Goal: Find specific page/section: Find specific page/section

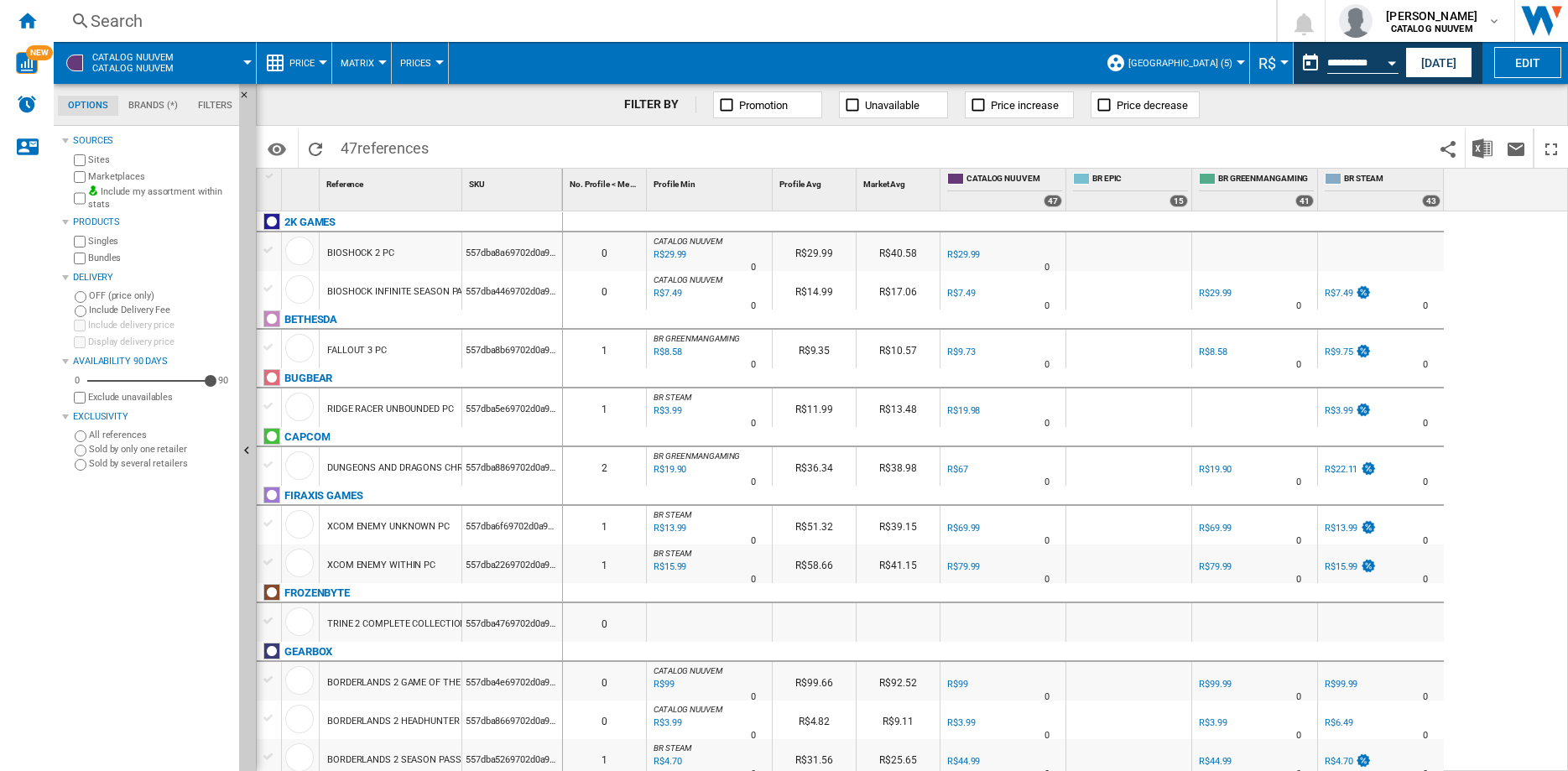
click at [1363, 62] on input "**********" at bounding box center [1363, 66] width 72 height 15
click at [1423, 61] on button "[DATE]" at bounding box center [1439, 62] width 67 height 31
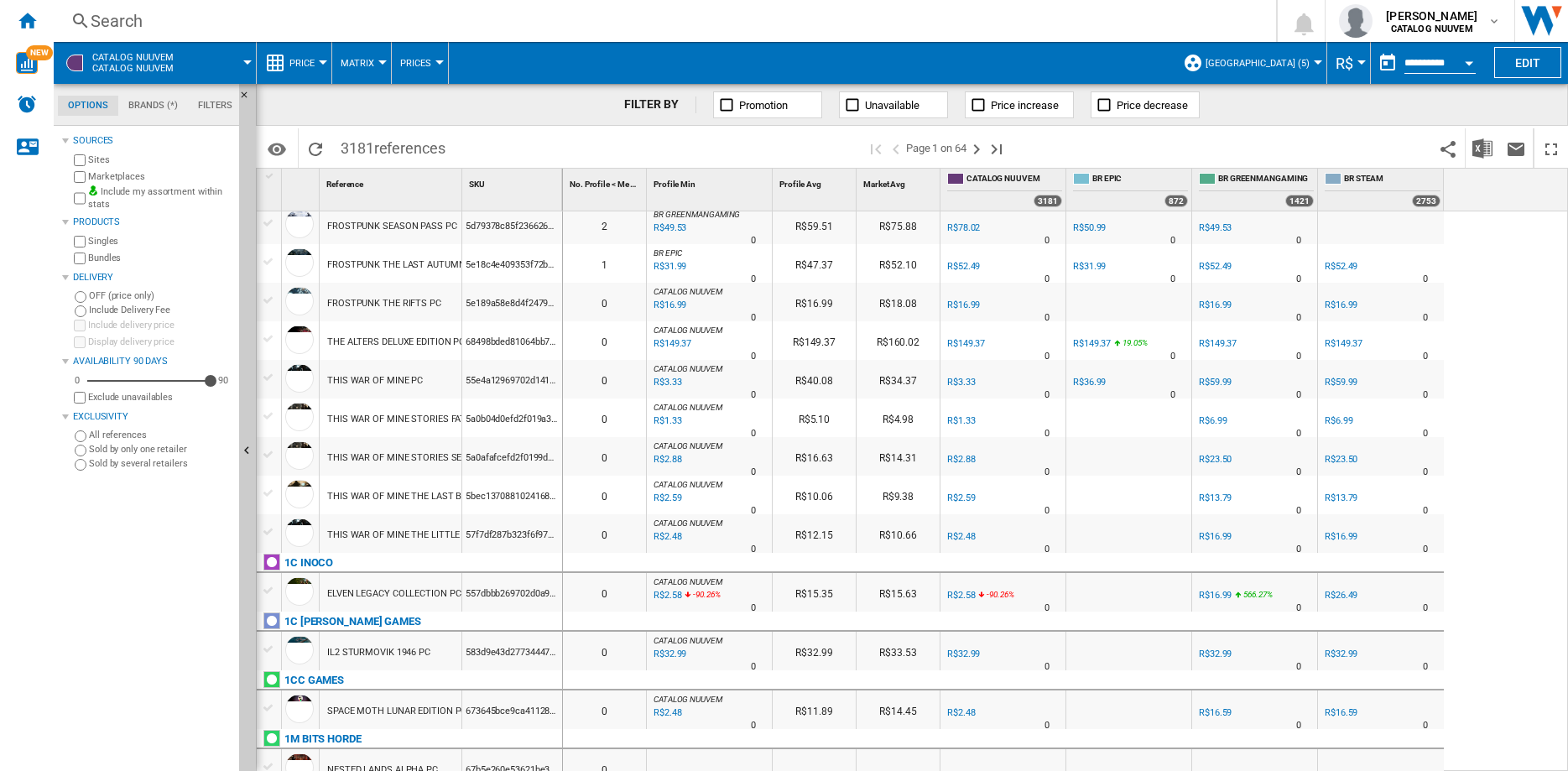
scroll to position [856, 0]
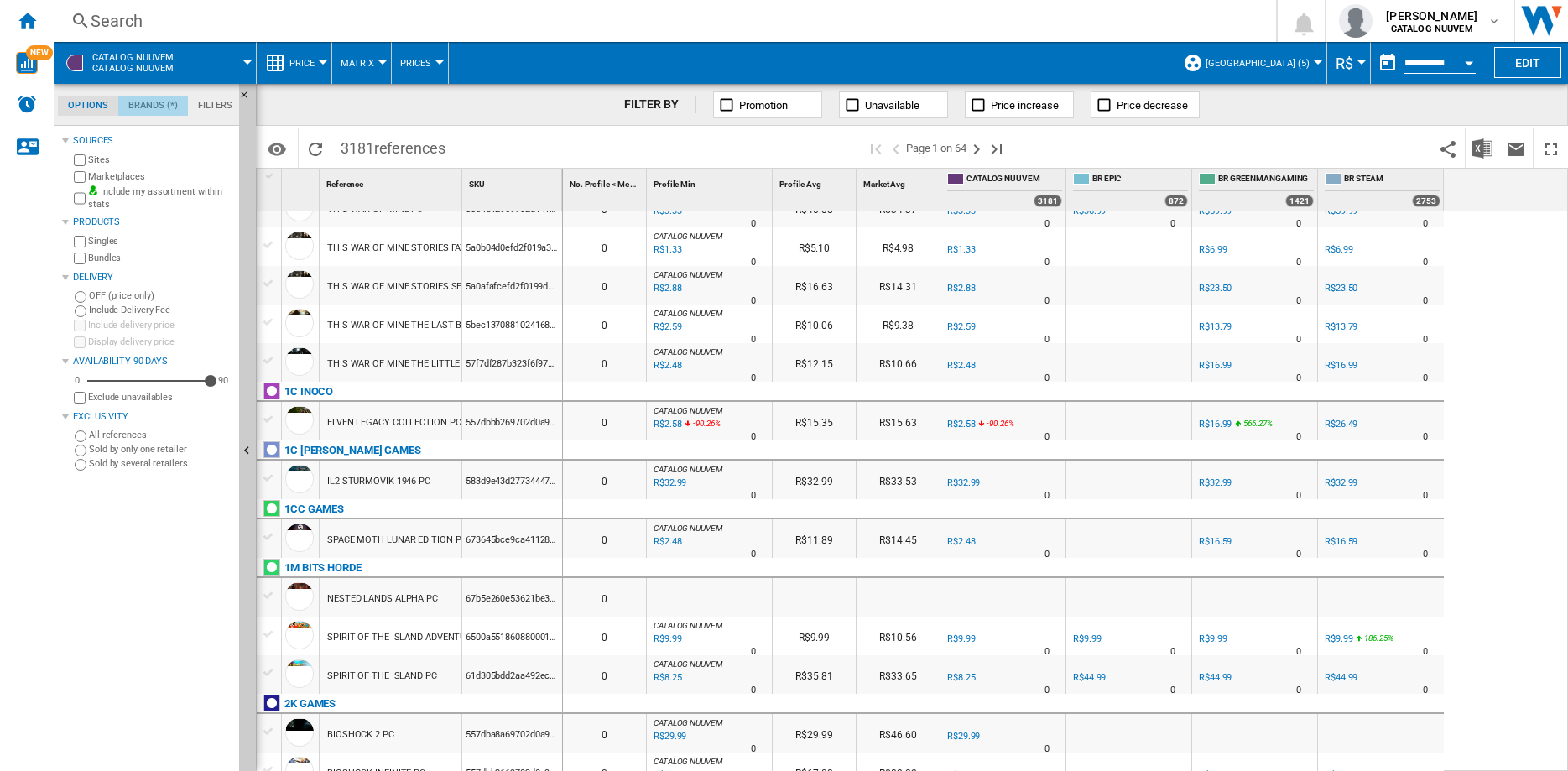
click at [148, 105] on md-tab-item "Brands (*)" at bounding box center [153, 105] width 70 height 20
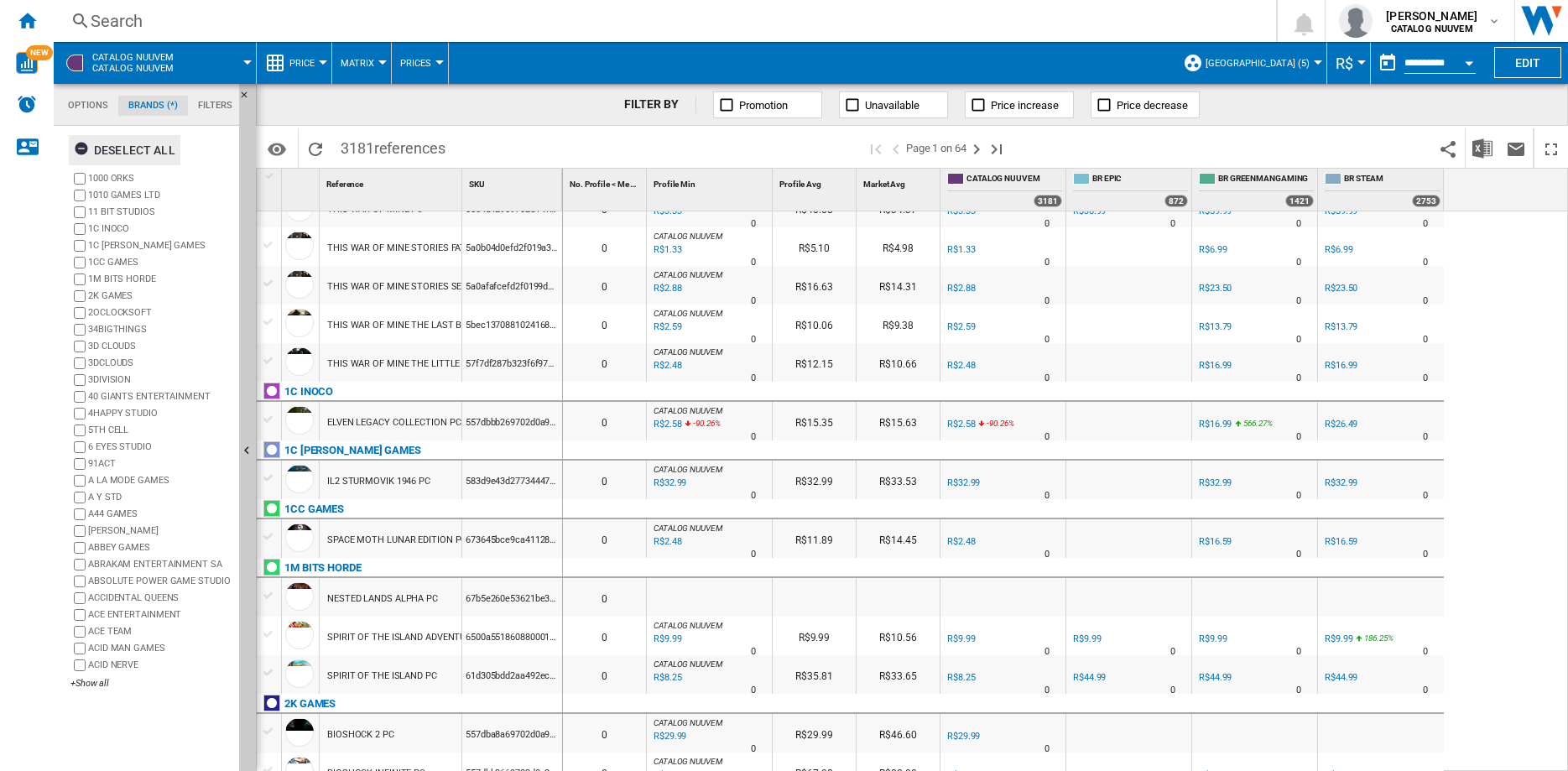
click at [98, 150] on div "Deselect all" at bounding box center [125, 150] width 101 height 30
click at [84, 681] on div "+Show all" at bounding box center [152, 683] width 162 height 13
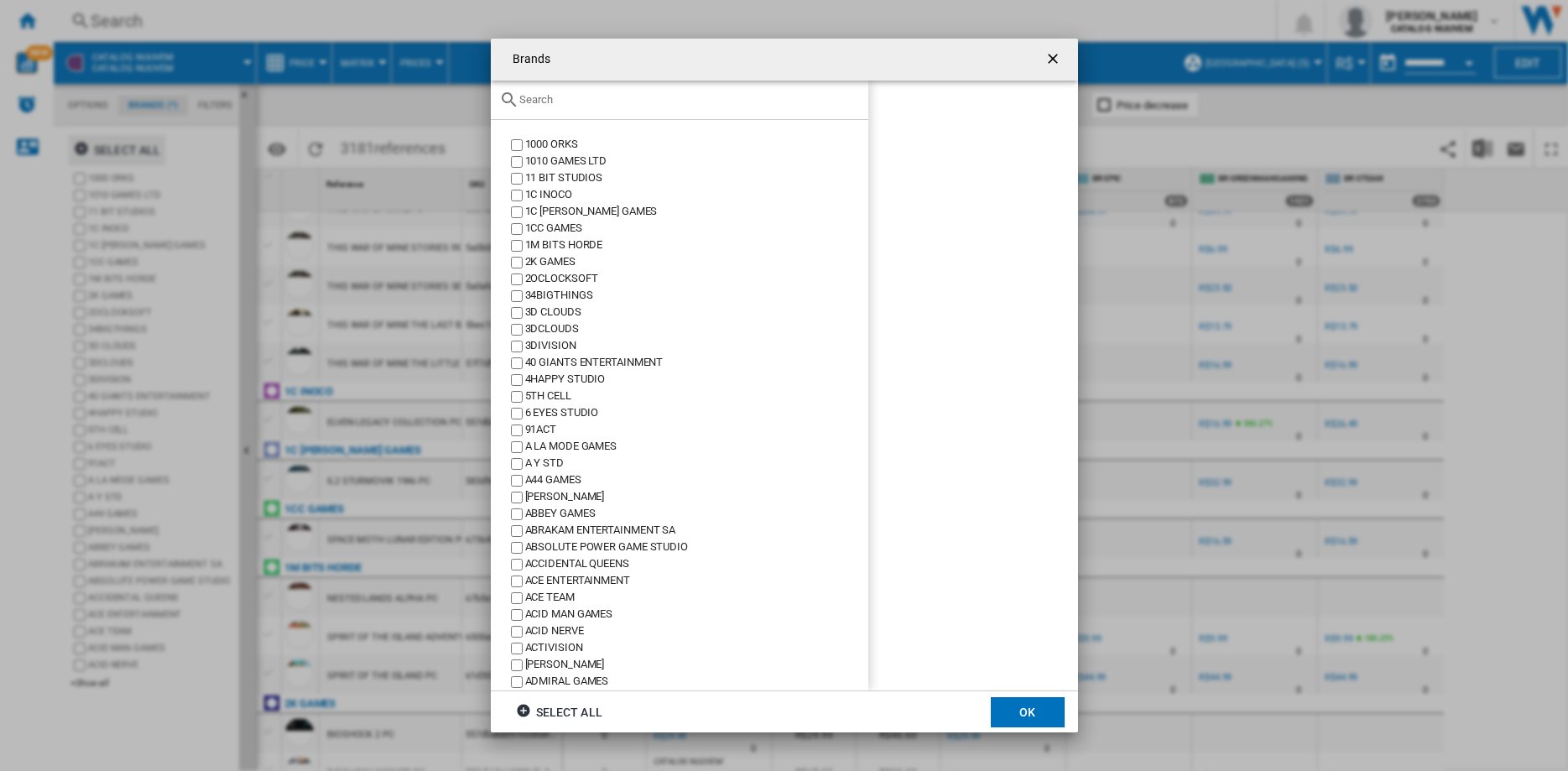
click at [597, 102] on input "text" at bounding box center [690, 99] width 341 height 13
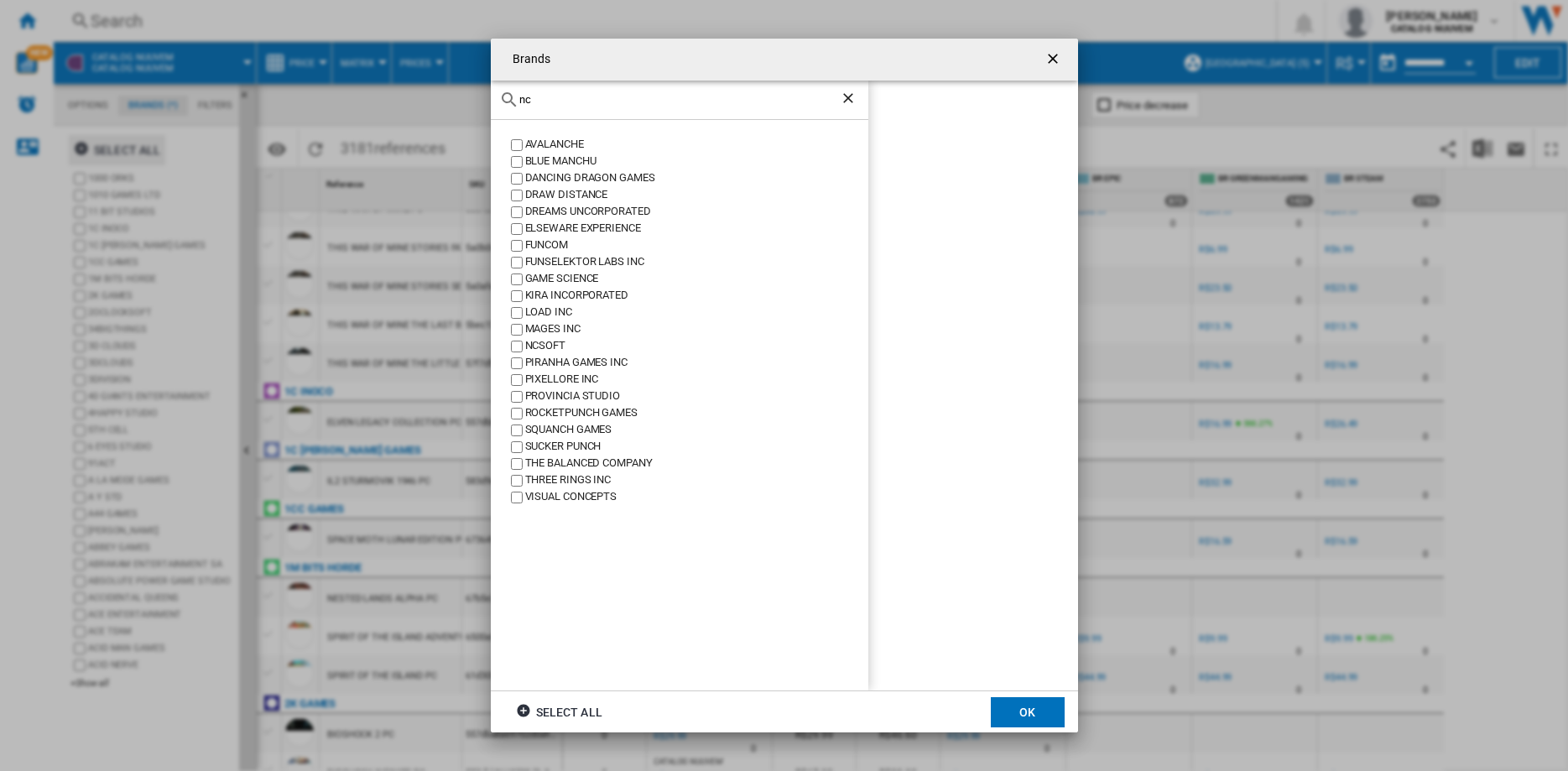
type input "nc"
click at [563, 347] on div "NCSOFT" at bounding box center [697, 347] width 343 height 17
click at [1015, 703] on button "OK" at bounding box center [1028, 713] width 74 height 30
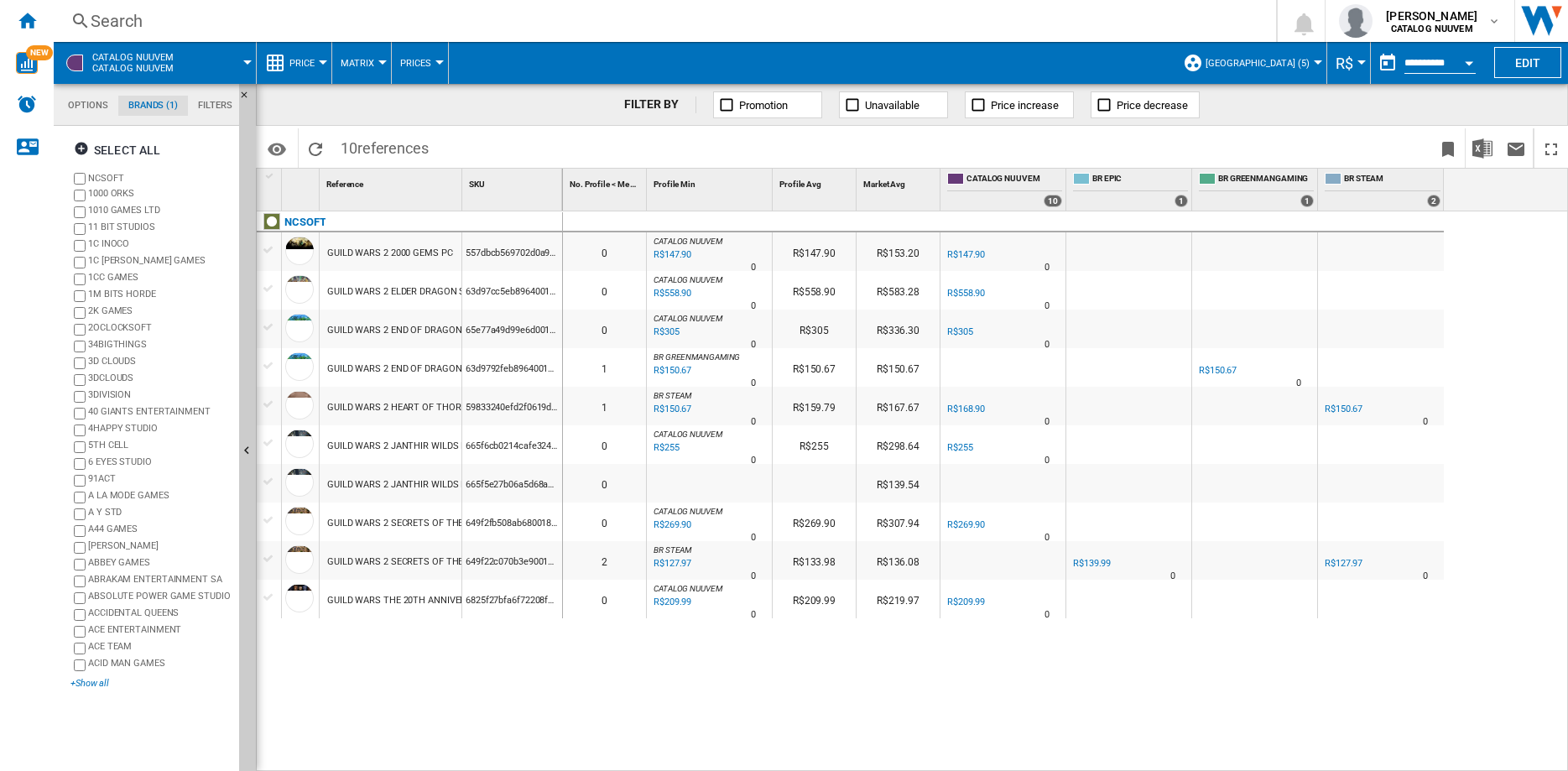
click at [100, 686] on div "+Show all" at bounding box center [152, 683] width 162 height 13
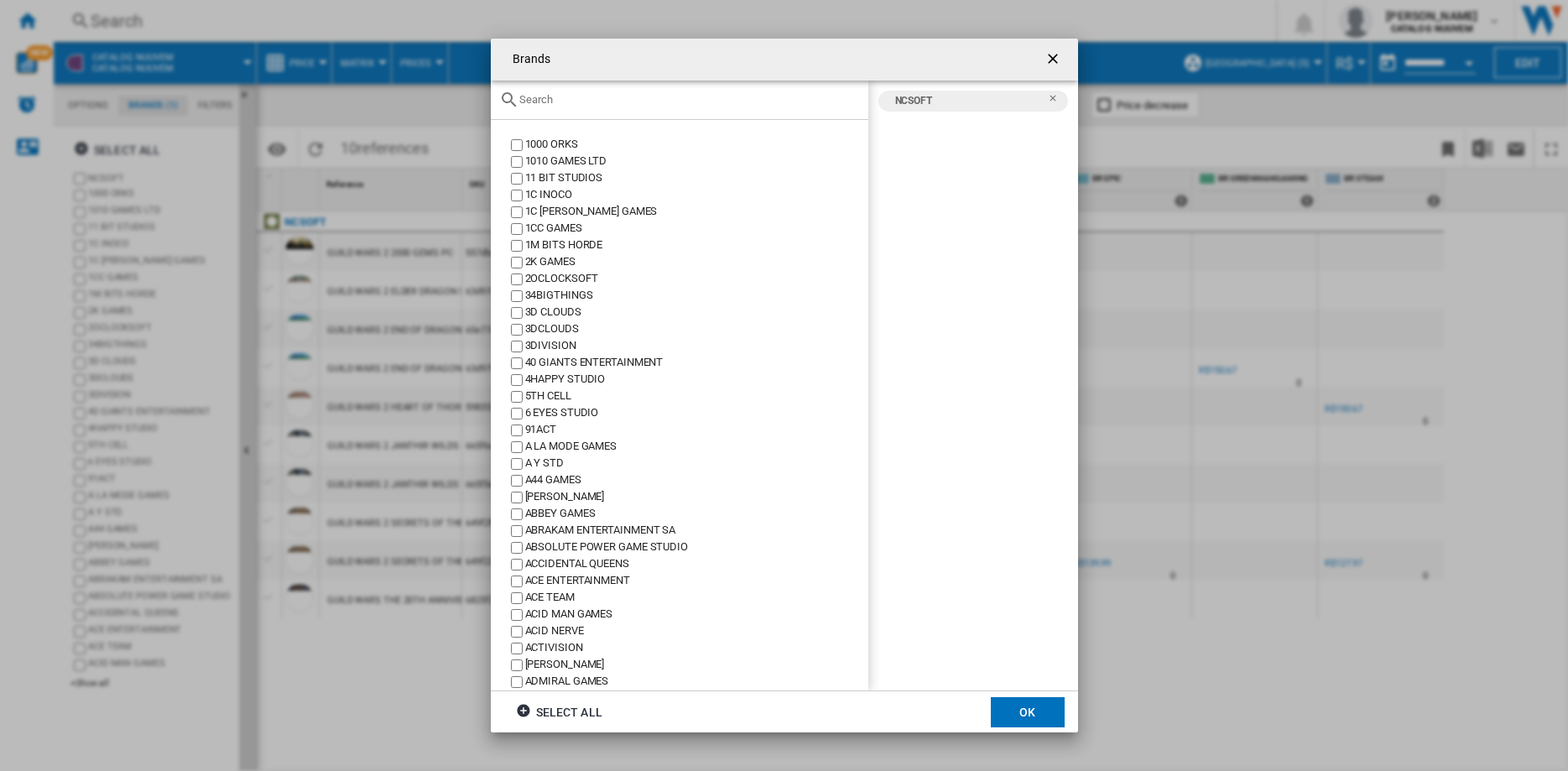
click at [1046, 52] on ng-md-icon "getI18NText('BUTTONS.CLOSE_DIALOG')" at bounding box center [1055, 61] width 20 height 20
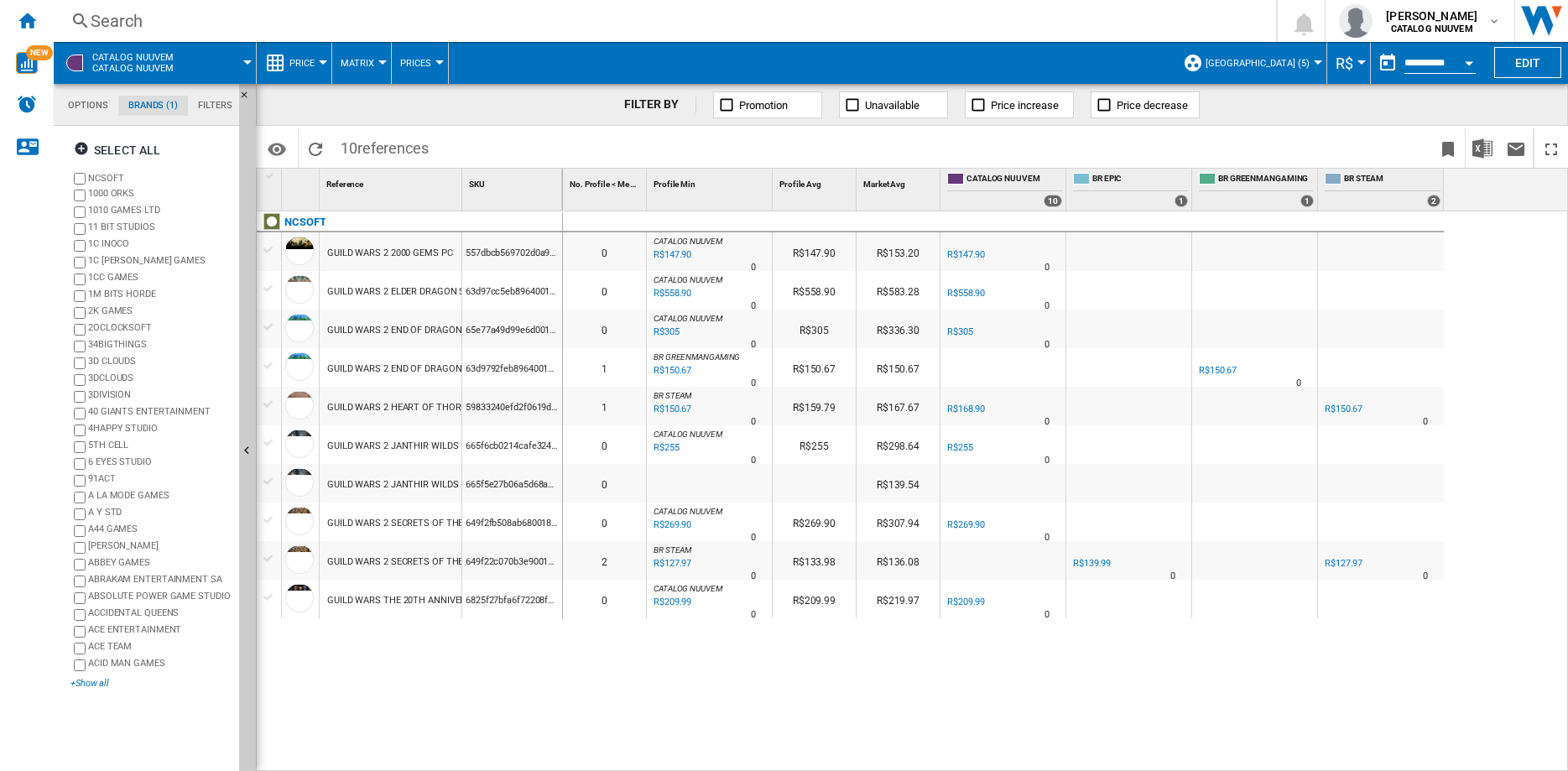
click at [112, 683] on div "+Show all" at bounding box center [152, 683] width 162 height 13
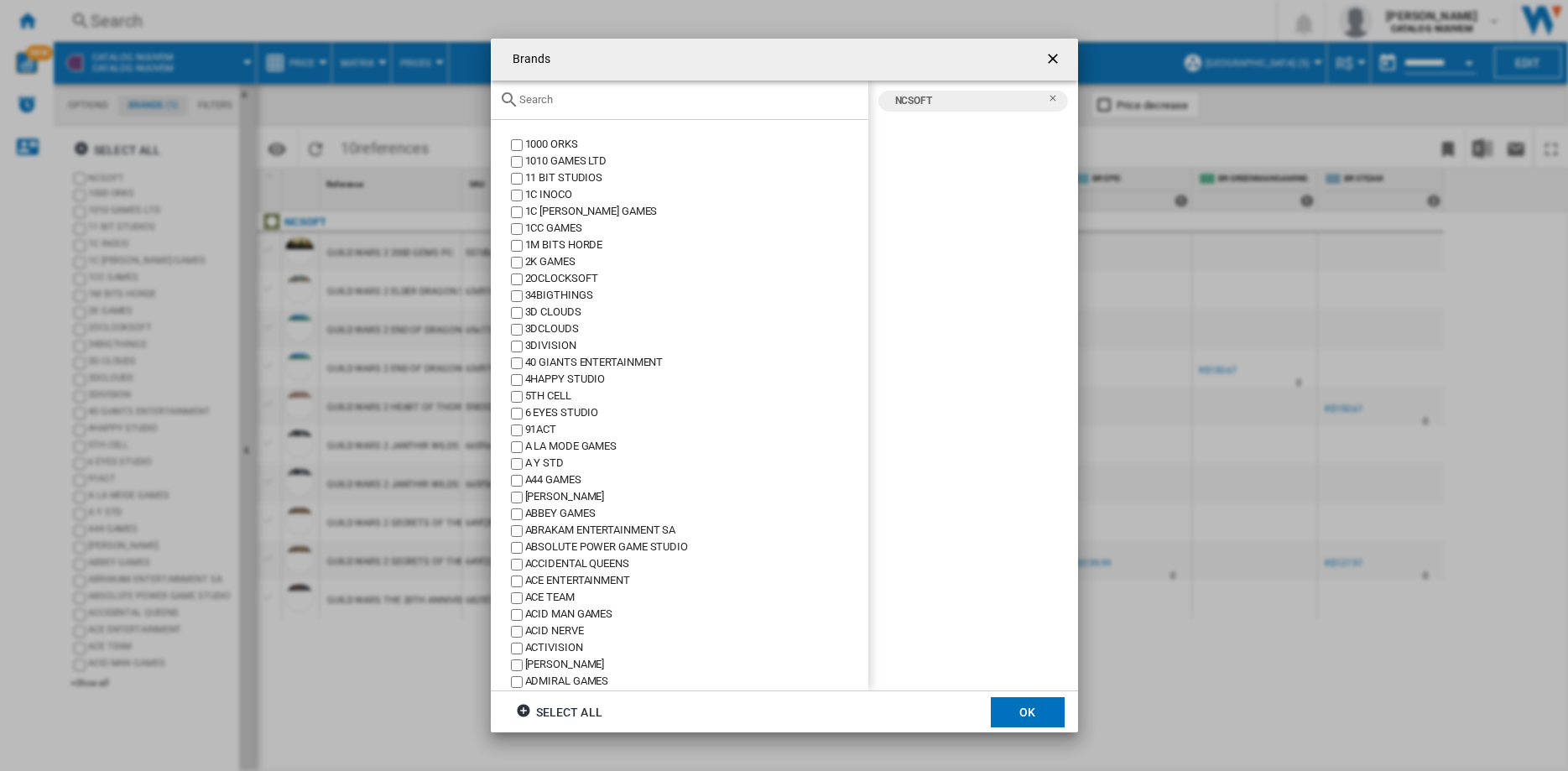
click at [645, 106] on div "Brands 1000 ..." at bounding box center [680, 100] width 378 height 40
click at [645, 97] on input "Brands 1000 ..." at bounding box center [690, 99] width 341 height 13
click at [1052, 101] on ng-md-icon "Remove" at bounding box center [1059, 103] width 20 height 20
click at [743, 104] on input "Brands 1000 ..." at bounding box center [690, 99] width 341 height 13
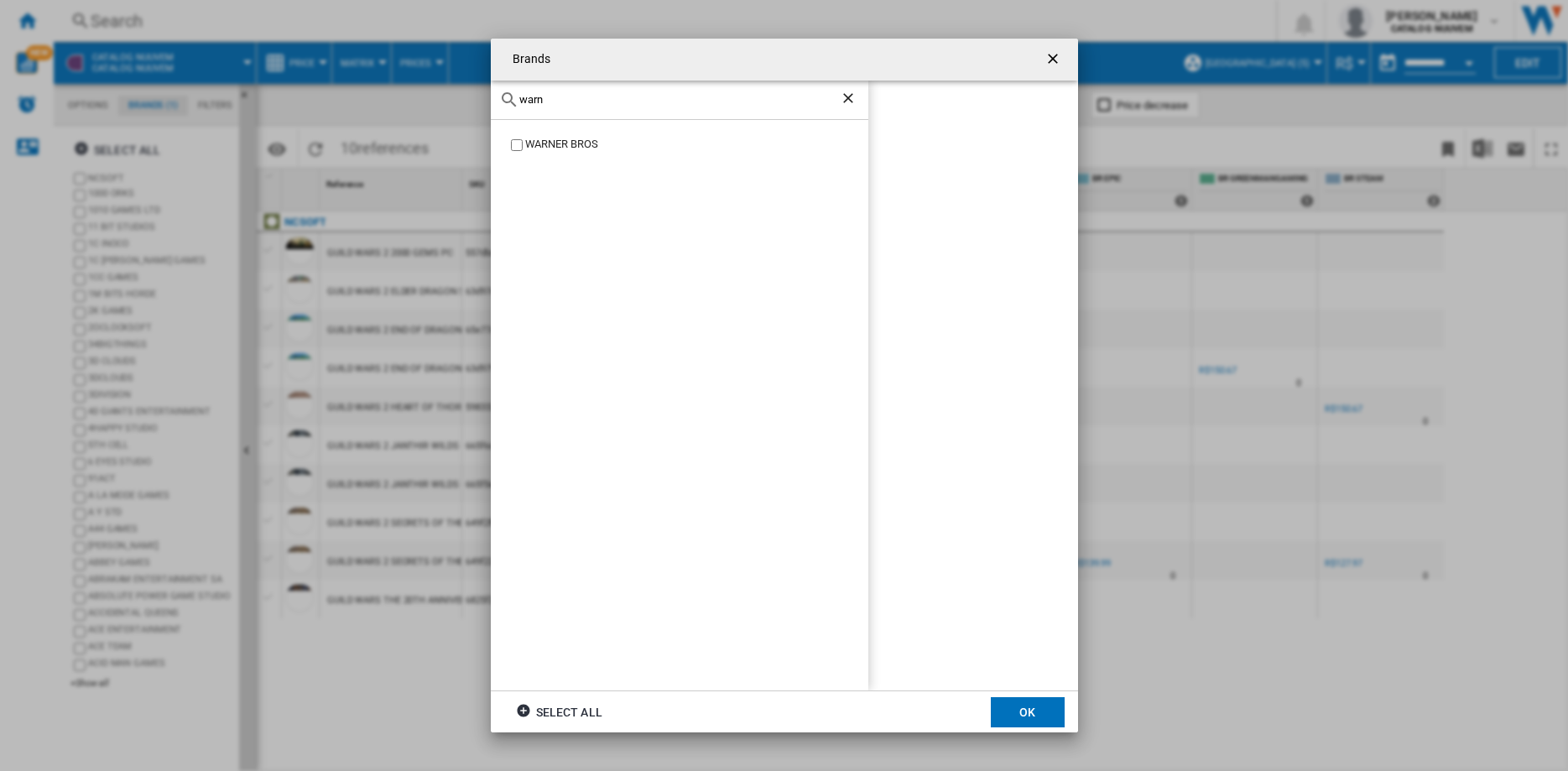
type input "warn"
click at [581, 149] on div "WARNER BROS" at bounding box center [697, 145] width 343 height 17
click at [1023, 714] on button "OK" at bounding box center [1028, 713] width 74 height 30
